Goal: Check status: Check status

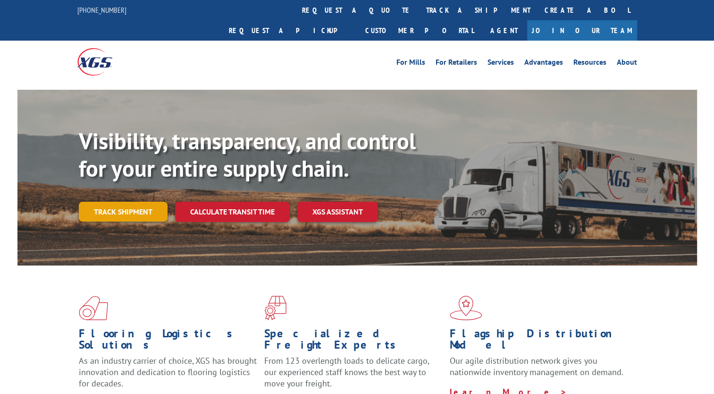
click at [136, 201] on link "Track shipment" at bounding box center [123, 211] width 89 height 20
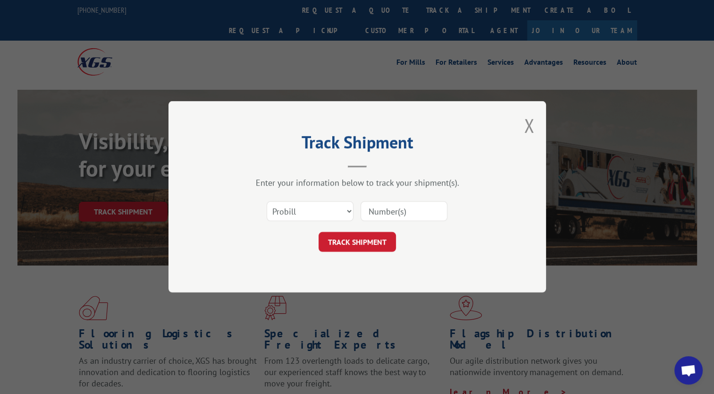
click at [400, 214] on input at bounding box center [403, 211] width 87 height 20
type input "5991579"
click at [351, 235] on button "TRACK SHIPMENT" at bounding box center [357, 242] width 77 height 20
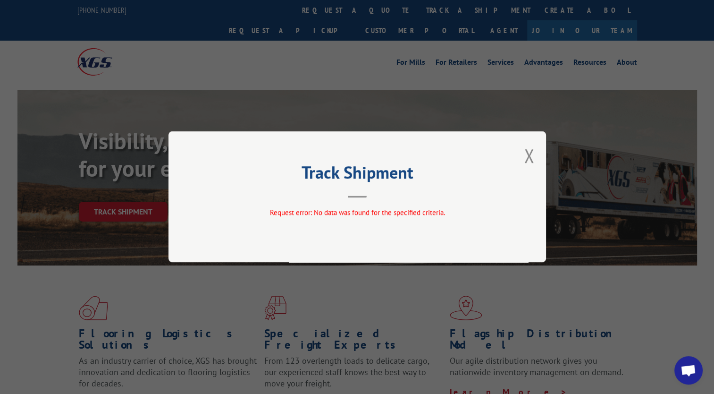
click at [537, 158] on div "Track Shipment Request error: No data was found for the specified criteria." at bounding box center [356, 196] width 377 height 131
click at [530, 157] on button "Close modal" at bounding box center [529, 155] width 10 height 25
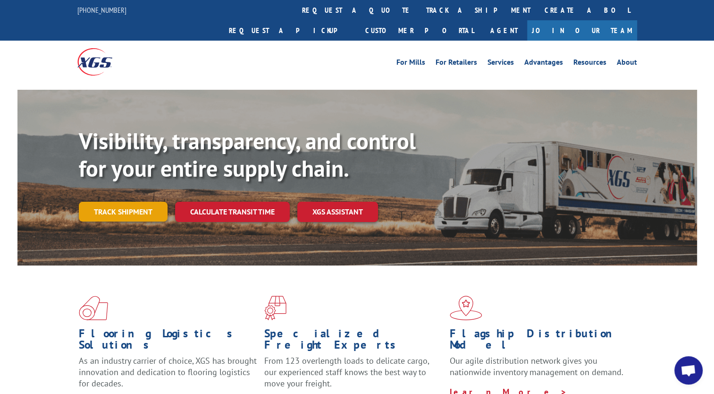
click at [139, 201] on link "Track shipment" at bounding box center [123, 211] width 89 height 20
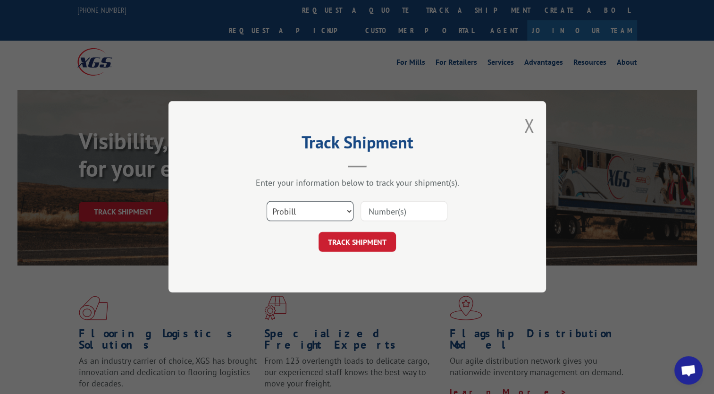
click at [345, 210] on select "Select category... Probill BOL PO" at bounding box center [310, 211] width 87 height 20
select select "bol"
click at [267, 201] on select "Select category... Probill BOL PO" at bounding box center [310, 211] width 87 height 20
click at [379, 210] on input at bounding box center [403, 211] width 87 height 20
type input "5991579"
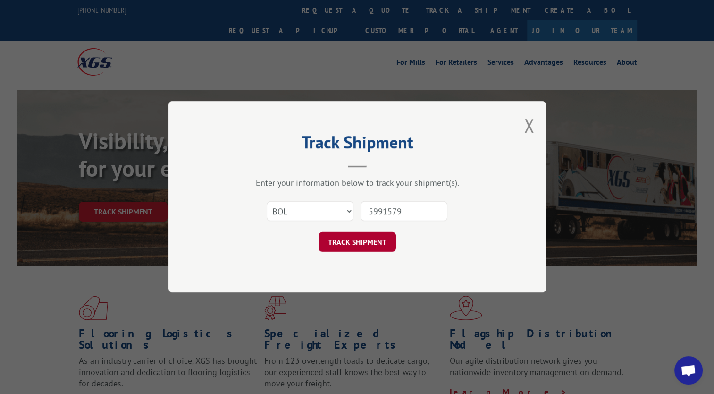
click at [360, 239] on button "TRACK SHIPMENT" at bounding box center [357, 242] width 77 height 20
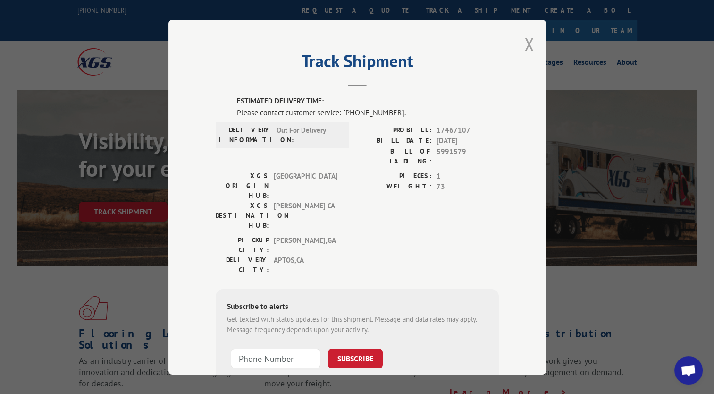
click at [526, 52] on button "Close modal" at bounding box center [529, 44] width 10 height 25
